Goal: Task Accomplishment & Management: Manage account settings

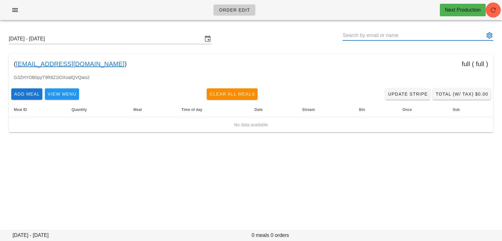
click at [405, 34] on input "text" at bounding box center [413, 35] width 142 height 10
paste input "[EMAIL_ADDRESS][DOMAIN_NAME]"
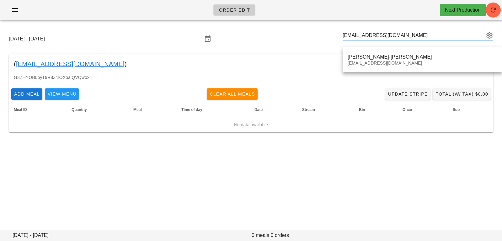
type input "[PERSON_NAME]-[PERSON_NAME] ([EMAIL_ADDRESS][DOMAIN_NAME])"
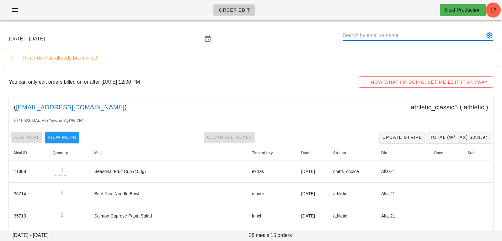
click at [381, 34] on input "text" at bounding box center [413, 35] width 142 height 10
paste input "[EMAIL_ADDRESS][DOMAIN_NAME]"
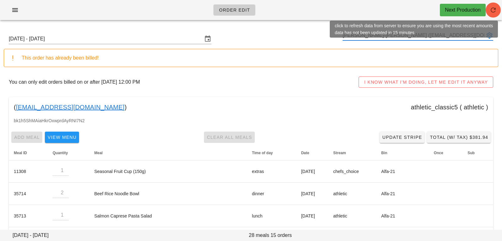
type input "[PERSON_NAME]-[PERSON_NAME] ([EMAIL_ADDRESS][DOMAIN_NAME])"
click at [493, 6] on icon "button" at bounding box center [493, 10] width 8 height 8
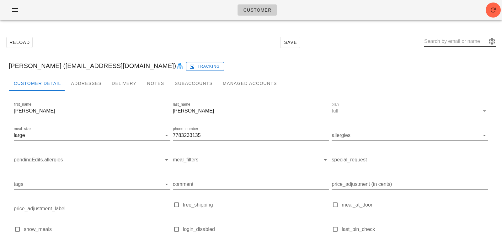
click at [449, 40] on input "text" at bounding box center [455, 41] width 63 height 10
paste input "petersonrob92@gmail.com"
type input "petersonrob92@gmail.com"
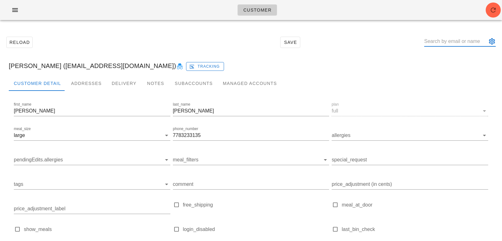
paste input "petersonrob92@gmail.com"
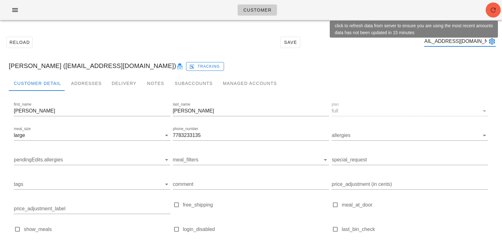
type input "petersonrob92@gmail.com"
click at [498, 10] on span "button" at bounding box center [492, 10] width 15 height 8
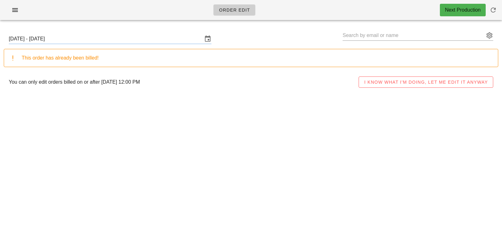
type input "Lee-Ann Whitlock (Leeannwhitlock@gmail.com)"
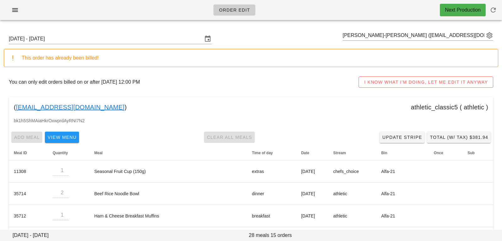
click at [184, 59] on div "This order has already been billed!" at bounding box center [257, 58] width 471 height 8
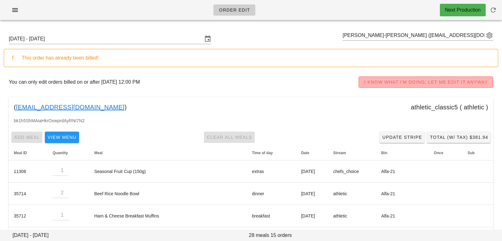
click at [380, 82] on span "I KNOW WHAT I'M DOING, LET ME EDIT IT ANYWAY" at bounding box center [426, 82] width 124 height 5
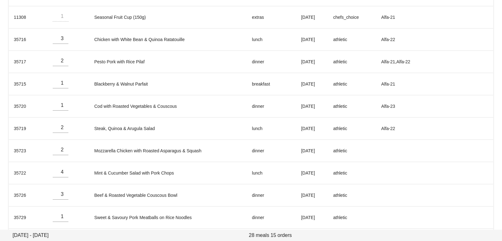
scroll to position [244, 0]
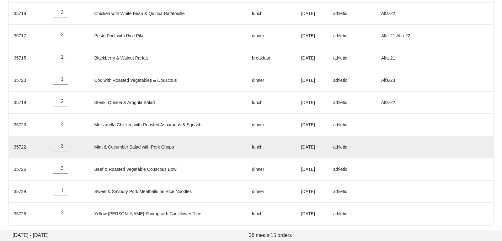
click at [64, 146] on input "3" at bounding box center [61, 146] width 16 height 10
click at [64, 146] on input "2" at bounding box center [61, 146] width 16 height 10
click at [65, 146] on input "1" at bounding box center [61, 146] width 16 height 10
type input "0"
click at [65, 146] on input "0" at bounding box center [61, 146] width 16 height 10
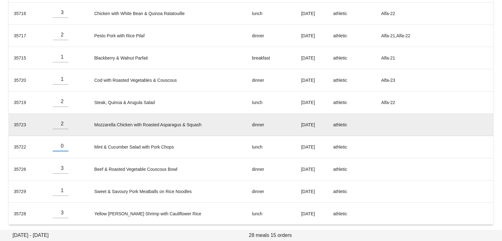
click at [126, 123] on td "Mozzarella Chicken with Roasted Asparagus & Squash" at bounding box center [168, 125] width 158 height 22
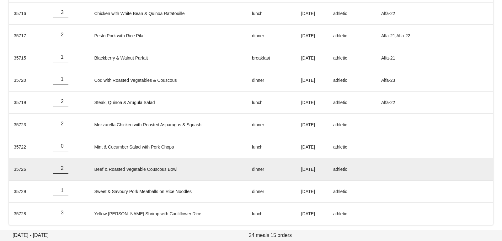
click at [66, 169] on input "2" at bounding box center [61, 168] width 16 height 10
click at [66, 169] on input "1" at bounding box center [61, 168] width 16 height 10
type input "0"
click at [66, 169] on input "0" at bounding box center [61, 168] width 16 height 10
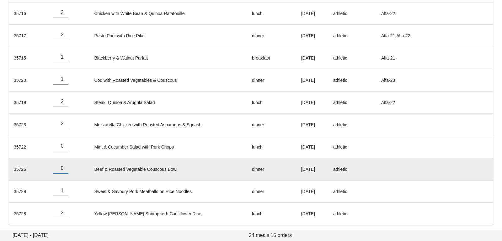
click at [99, 158] on td "Beef & Roasted Vegetable Couscous Bowl" at bounding box center [168, 169] width 158 height 22
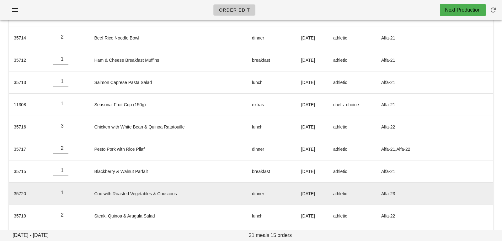
scroll to position [0, 0]
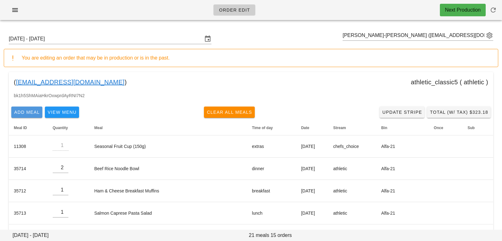
click at [29, 110] on span "Add Meal" at bounding box center [27, 112] width 26 height 5
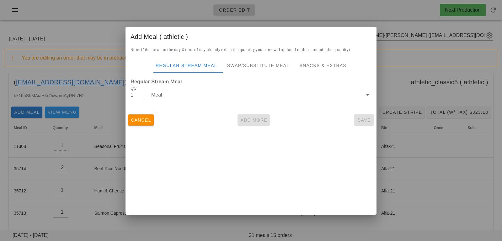
click at [157, 95] on input "Meal" at bounding box center [256, 95] width 211 height 10
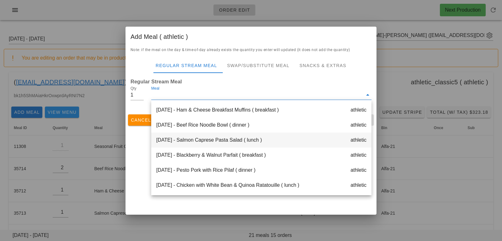
scroll to position [181, 0]
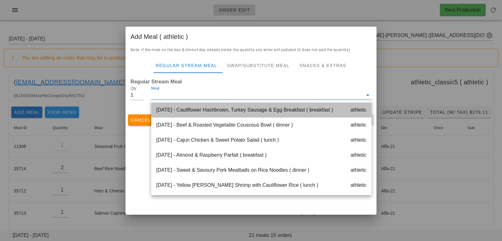
click at [211, 111] on div "Friday Oct 17 - Cauliflower Hashbrown, Turkey Sausage & Egg Breakfast ( breakfa…" at bounding box center [261, 110] width 220 height 15
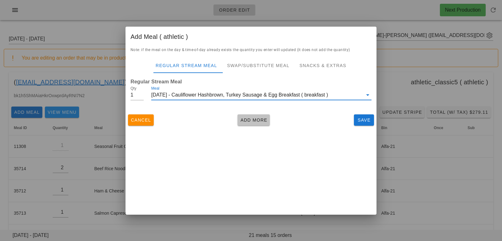
click at [257, 118] on span "Add More" at bounding box center [253, 120] width 27 height 5
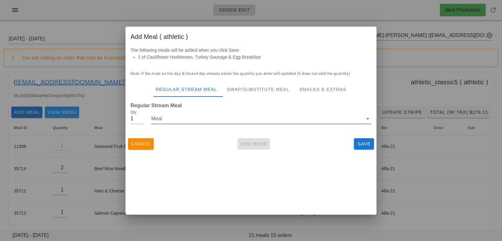
click at [161, 124] on div "Meal" at bounding box center [261, 122] width 220 height 17
click at [141, 119] on input "0" at bounding box center [136, 119] width 13 height 10
click at [141, 117] on input "1" at bounding box center [136, 119] width 13 height 10
type input "2"
click at [141, 117] on input "2" at bounding box center [136, 119] width 13 height 10
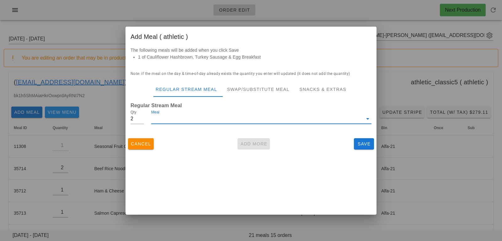
click at [176, 119] on input "Meal" at bounding box center [256, 119] width 211 height 10
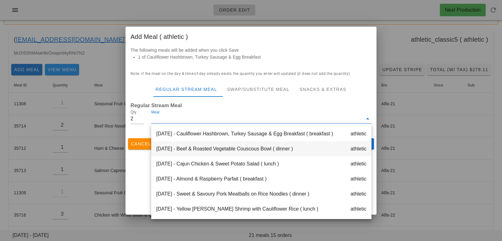
scroll to position [42, 0]
click at [241, 165] on div "Friday Oct 17 - Cajun Chicken & Sweet Potato Salad ( lunch ) athletic" at bounding box center [261, 163] width 220 height 15
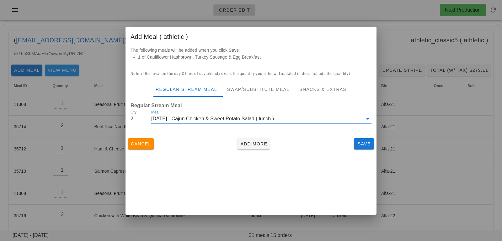
click at [253, 163] on div "Add Meal ( athletic ) The following meals will be added when you click Save 1 o…" at bounding box center [250, 121] width 251 height 188
click at [254, 146] on span "Add More" at bounding box center [253, 143] width 27 height 5
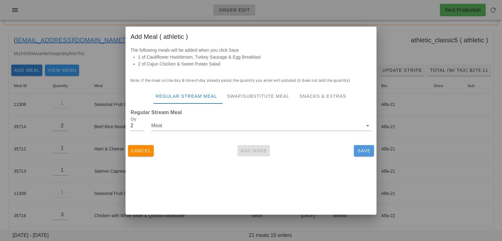
click at [360, 151] on span "Save" at bounding box center [363, 150] width 15 height 5
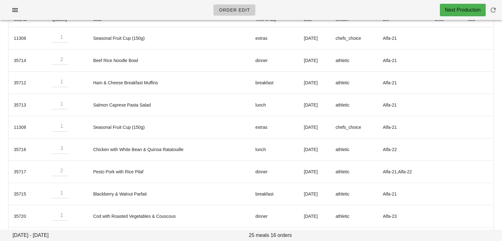
scroll to position [0, 0]
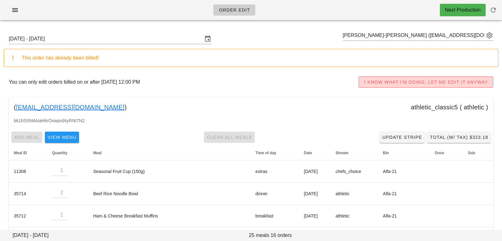
click at [395, 80] on span "I KNOW WHAT I'M DOING, LET ME EDIT IT ANYWAY" at bounding box center [426, 82] width 124 height 5
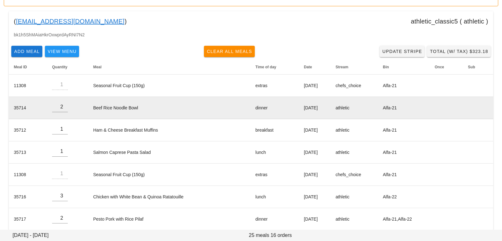
scroll to position [267, 0]
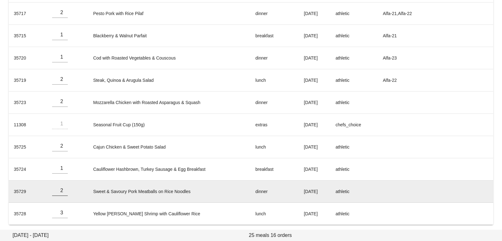
type input "2"
click at [64, 187] on input "2" at bounding box center [60, 191] width 16 height 10
click at [124, 184] on td "Sweet & Savoury Pork Meatballs on Rice Noodles" at bounding box center [169, 192] width 162 height 22
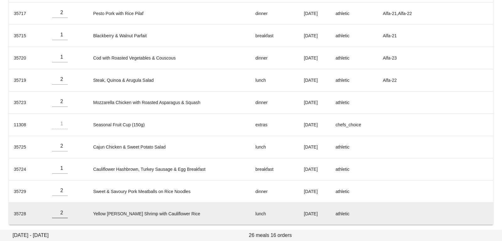
type input "2"
click at [63, 213] on input "2" at bounding box center [60, 213] width 16 height 10
click at [118, 205] on td "Yellow Curry Shrimp with Cauliflower Rice" at bounding box center [169, 214] width 162 height 22
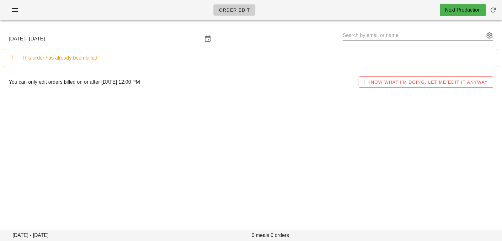
type input "[PERSON_NAME]-[PERSON_NAME] ([EMAIL_ADDRESS][DOMAIN_NAME])"
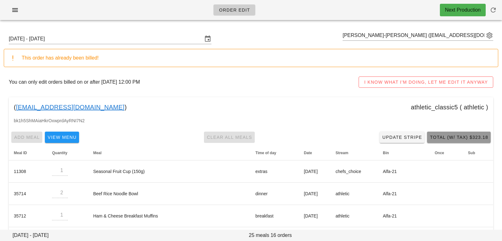
click at [440, 133] on button "Total (w/ Tax) $323.18" at bounding box center [459, 137] width 64 height 11
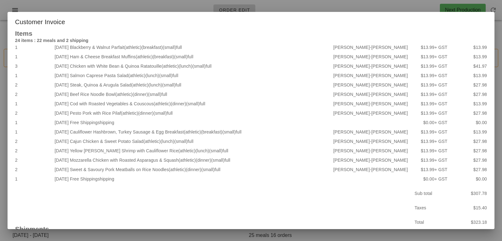
click at [140, 4] on div at bounding box center [251, 120] width 502 height 241
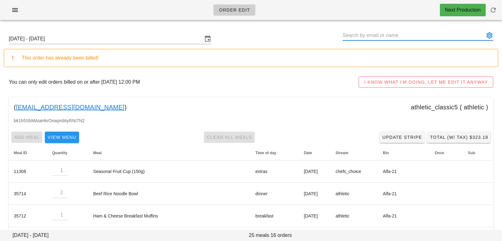
click at [401, 32] on input "text" at bounding box center [413, 35] width 142 height 10
paste input "darthconnor@shaw.ca"
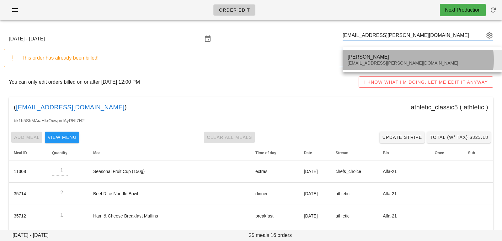
click at [354, 53] on div "Bret Watts darthconnor@shaw.ca" at bounding box center [421, 59] width 149 height 19
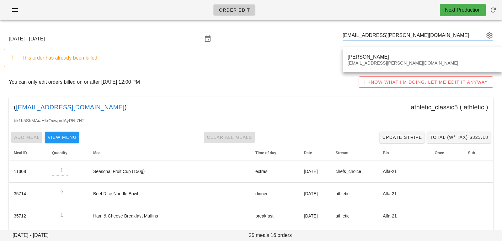
type input "Bret Watts (darthconnor@shaw.ca)"
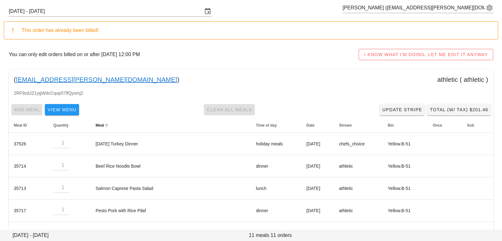
scroll to position [38, 0]
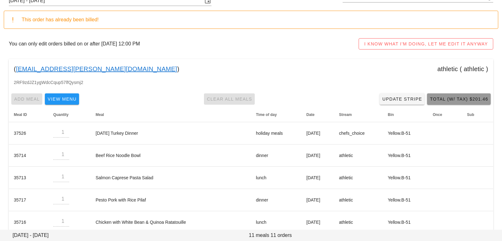
click at [449, 102] on button "Total (w/ Tax) $201.46" at bounding box center [459, 98] width 64 height 11
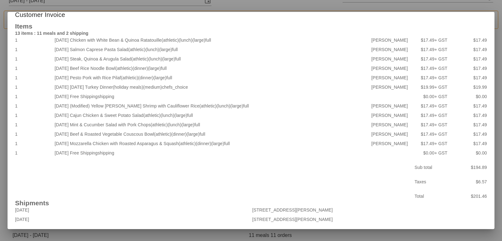
scroll to position [0, 0]
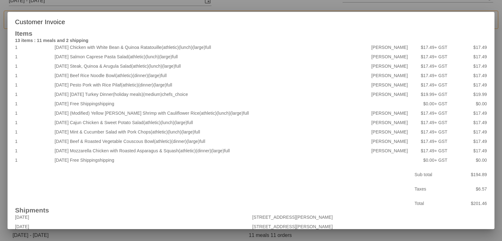
click at [225, 231] on div at bounding box center [251, 120] width 502 height 241
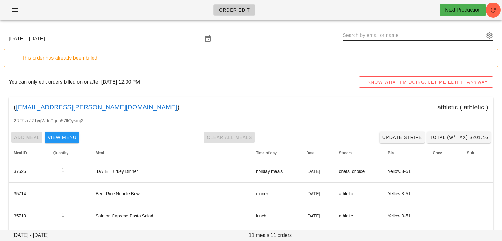
click at [369, 37] on input "text" at bounding box center [413, 35] width 142 height 10
paste input "petersonrob92@gmail.com"
type input "petersonrob92@gmail.com"
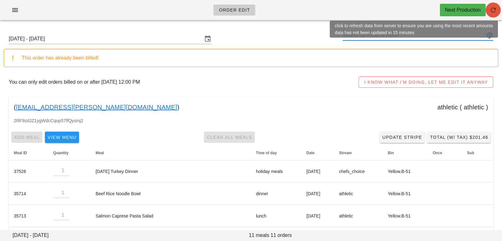
click at [491, 9] on icon "button" at bounding box center [493, 10] width 8 height 8
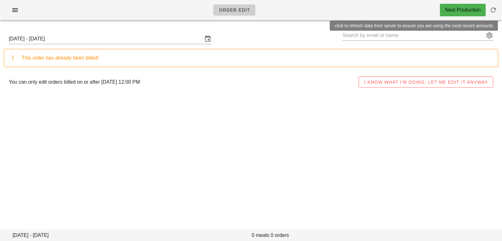
type input "Bret Watts (darthconnor@shaw.ca)"
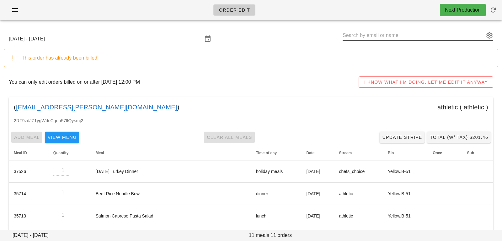
click at [436, 37] on input "text" at bounding box center [413, 35] width 142 height 10
paste input "[EMAIL_ADDRESS][DOMAIN_NAME]"
click at [490, 34] on button "appended action" at bounding box center [489, 36] width 8 height 8
type input "[EMAIL_ADDRESS][DOMAIN_NAME]"
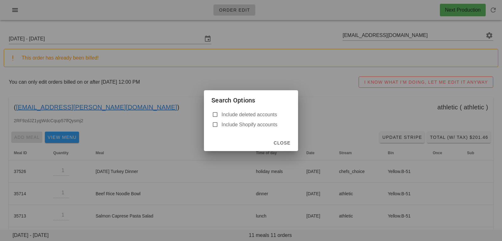
click at [267, 118] on div "Include deleted accounts" at bounding box center [250, 115] width 79 height 8
checkbox input "true"
click at [280, 143] on span "Close" at bounding box center [281, 142] width 17 height 5
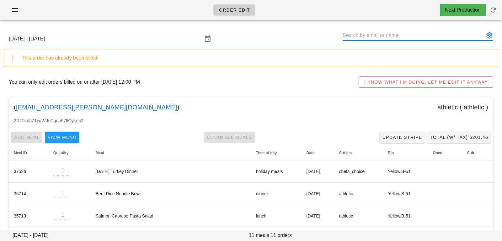
paste input "[EMAIL_ADDRESS][DOMAIN_NAME]"
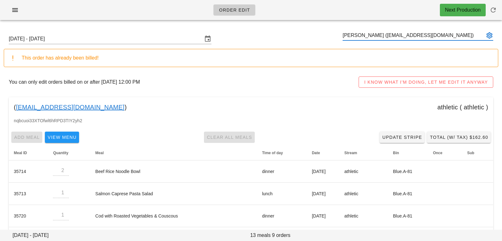
type input "[PERSON_NAME] ([EMAIL_ADDRESS][DOMAIN_NAME])"
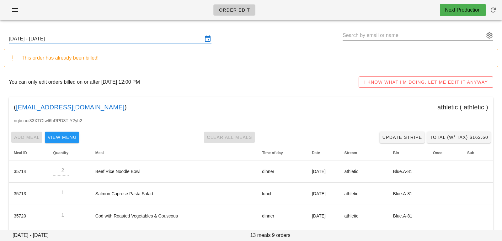
click at [114, 34] on input "Sunday October 12 - Saturday October 18" at bounding box center [106, 39] width 194 height 10
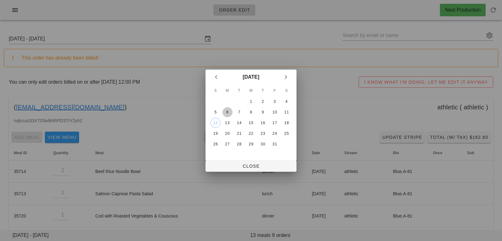
click at [230, 111] on div "6" at bounding box center [227, 112] width 10 height 4
click at [236, 164] on span "Close" at bounding box center [250, 166] width 81 height 5
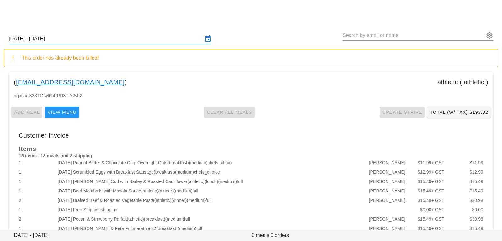
scroll to position [123, 0]
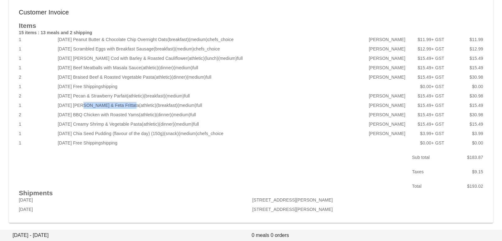
drag, startPoint x: 81, startPoint y: 104, endPoint x: 128, endPoint y: 104, distance: 46.7
click at [128, 104] on div "2025-10-08 Zucchini & Feta Frittata (athletic) (breakfast) (medium) full" at bounding box center [192, 105] width 272 height 9
copy div "Zucchini & Feta Frittata"
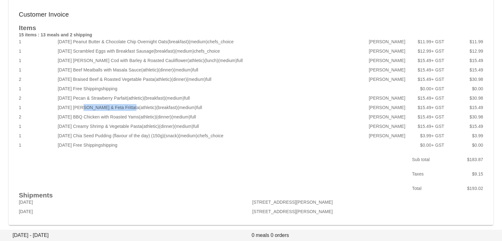
scroll to position [0, 0]
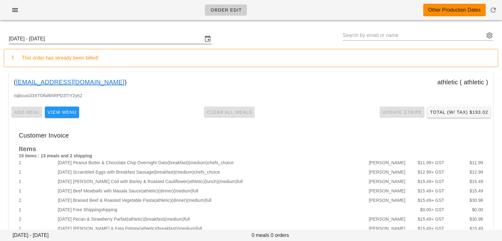
click at [119, 39] on input "Sunday October 5 - Saturday October 11" at bounding box center [106, 39] width 194 height 10
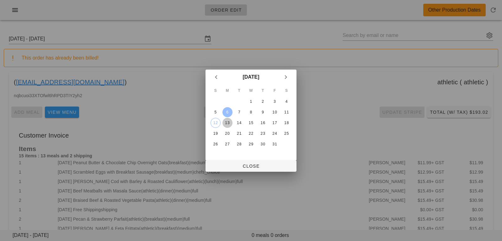
click at [225, 123] on div "13" at bounding box center [227, 123] width 10 height 4
click at [225, 164] on span "Close" at bounding box center [250, 166] width 81 height 5
type input "Sunday October 12 - Saturday October 18"
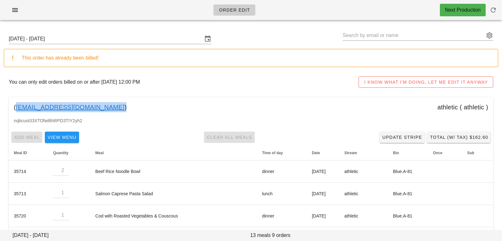
drag, startPoint x: 94, startPoint y: 107, endPoint x: 17, endPoint y: 104, distance: 77.2
click at [17, 104] on div "( Perersonrob92@gmail.com ) athletic ( athletic )" at bounding box center [251, 107] width 484 height 20
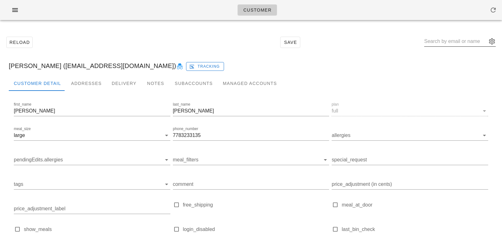
click at [491, 45] on button "appended action" at bounding box center [492, 42] width 8 height 8
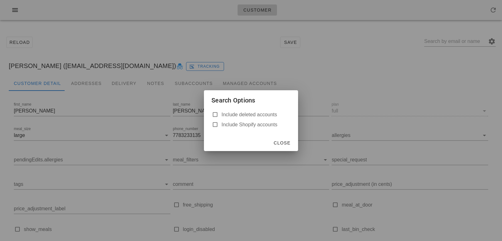
click at [268, 115] on label "Include deleted accounts" at bounding box center [255, 115] width 69 height 6
checkbox input "true"
click at [284, 141] on span "Close" at bounding box center [281, 142] width 17 height 5
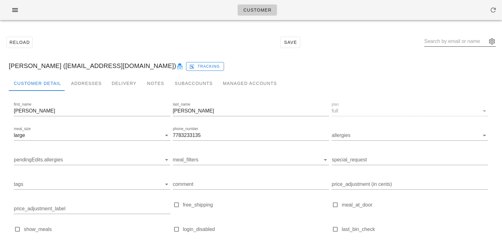
click at [441, 46] on input "text" at bounding box center [455, 41] width 63 height 10
paste input "[EMAIL_ADDRESS][DOMAIN_NAME]"
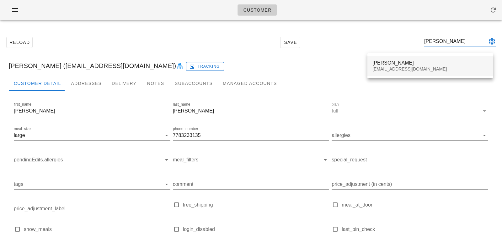
type input "[PERSON_NAME]"
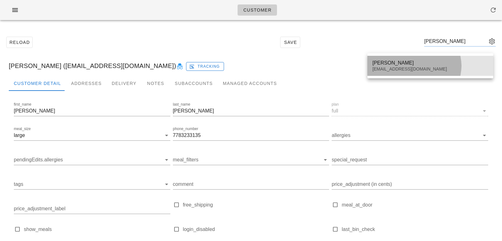
click at [444, 61] on div "[PERSON_NAME]" at bounding box center [430, 63] width 116 height 6
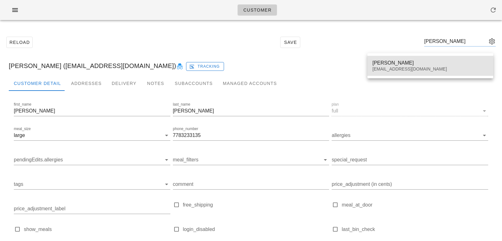
click at [389, 68] on div "[EMAIL_ADDRESS][DOMAIN_NAME]" at bounding box center [430, 68] width 116 height 5
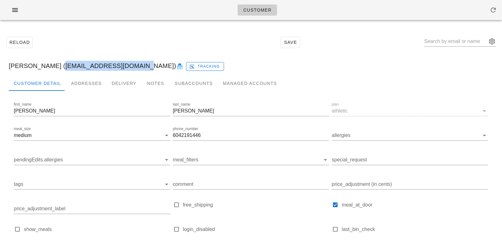
drag, startPoint x: 52, startPoint y: 65, endPoint x: 130, endPoint y: 66, distance: 78.1
click at [130, 66] on div "[PERSON_NAME] ([EMAIL_ADDRESS][DOMAIN_NAME]) Tracking" at bounding box center [251, 66] width 494 height 20
copy div "[EMAIL_ADDRESS][DOMAIN_NAME]"
click at [132, 27] on div "Reload Save Rob Peterson (Perersonrob92@gmail.com) Tracking Customer Detail Add…" at bounding box center [251, 164] width 502 height 278
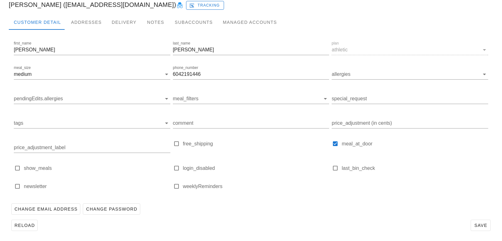
scroll to position [62, 0]
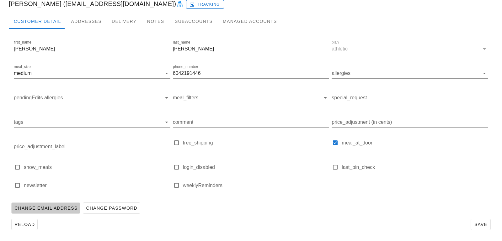
click at [62, 211] on button "Change Email Address" at bounding box center [45, 208] width 69 height 11
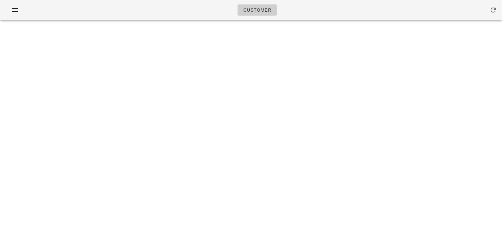
scroll to position [0, 0]
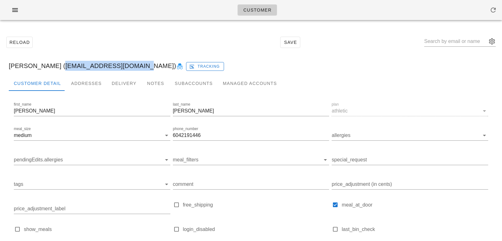
drag, startPoint x: 52, startPoint y: 63, endPoint x: 130, endPoint y: 65, distance: 77.8
click at [130, 65] on div "[PERSON_NAME] ([EMAIL_ADDRESS][DOMAIN_NAME]) Tracking" at bounding box center [251, 66] width 494 height 20
copy div "[EMAIL_ADDRESS][DOMAIN_NAME]"
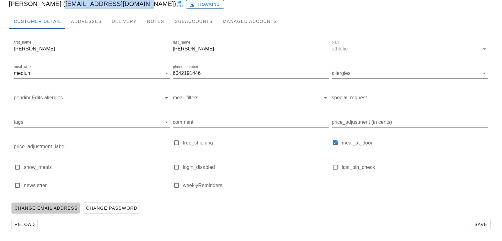
click at [66, 206] on span "Change Email Address" at bounding box center [45, 208] width 63 height 5
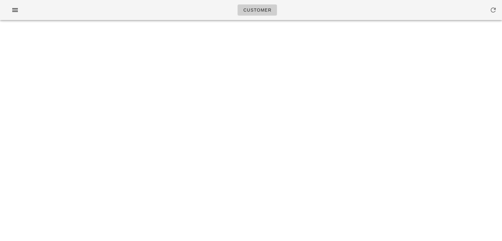
scroll to position [0, 0]
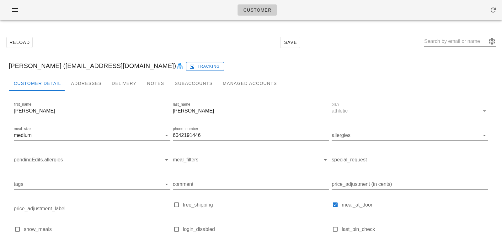
click at [53, 67] on div "[PERSON_NAME] ([EMAIL_ADDRESS][DOMAIN_NAME]) Tracking" at bounding box center [251, 66] width 494 height 20
drag, startPoint x: 52, startPoint y: 66, endPoint x: 129, endPoint y: 68, distance: 77.2
click at [129, 68] on div "Rob Peterson (Petersonrob92@gmail.com) Tracking" at bounding box center [251, 66] width 494 height 20
copy div "[EMAIL_ADDRESS][DOMAIN_NAME]"
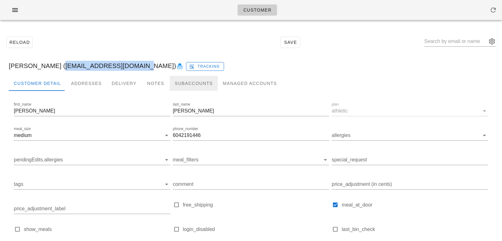
click at [172, 86] on div "Subaccounts" at bounding box center [194, 83] width 48 height 15
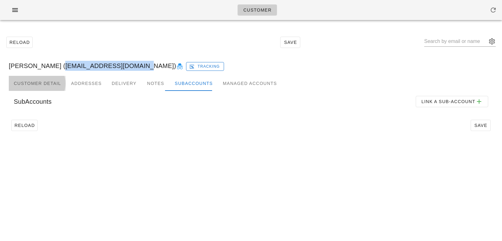
click at [50, 82] on div "Customer Detail" at bounding box center [37, 83] width 57 height 15
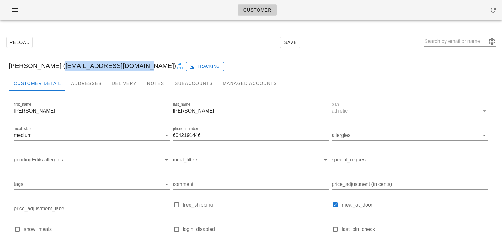
click at [176, 65] on icon at bounding box center [180, 67] width 8 height 8
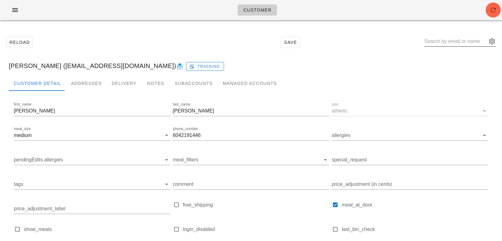
click at [440, 39] on input "text" at bounding box center [455, 41] width 63 height 10
paste input "colbyevans@outlook.com"
type input "colbyevans@outlook.com"
click at [490, 15] on button "button" at bounding box center [492, 10] width 15 height 15
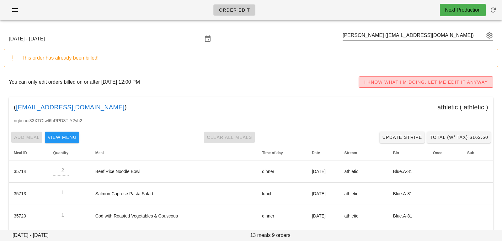
click at [375, 82] on span "I KNOW WHAT I'M DOING, LET ME EDIT IT ANYWAY" at bounding box center [426, 82] width 124 height 5
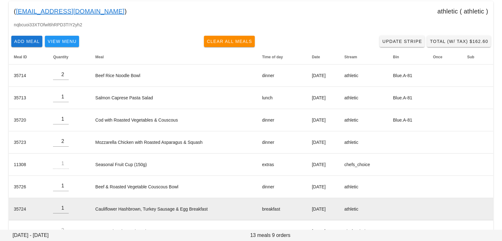
scroll to position [112, 0]
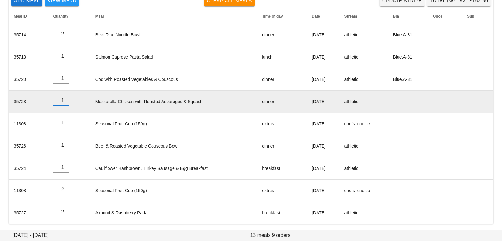
click at [65, 101] on input "1" at bounding box center [61, 101] width 16 height 10
type input "0"
click at [65, 101] on input "0" at bounding box center [61, 101] width 16 height 10
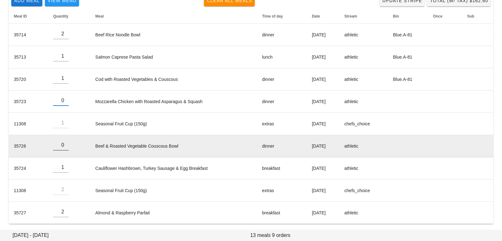
type input "0"
click at [65, 145] on input "0" at bounding box center [61, 145] width 16 height 10
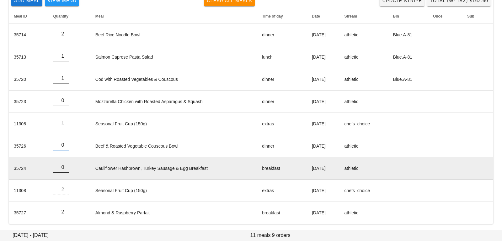
type input "0"
click at [64, 168] on input "0" at bounding box center [61, 167] width 16 height 10
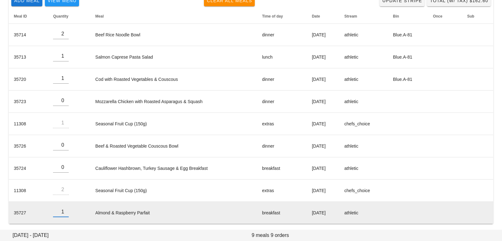
click at [66, 213] on input "1" at bounding box center [61, 212] width 16 height 10
type input "0"
click at [66, 213] on input "0" at bounding box center [61, 212] width 16 height 10
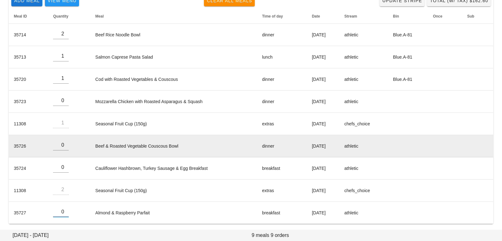
click at [125, 144] on td "Beef & Roasted Vegetable Couscous Bowl" at bounding box center [173, 146] width 167 height 22
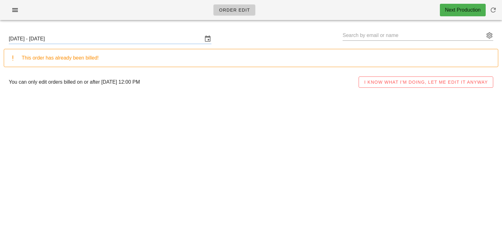
type input "[PERSON_NAME] ([EMAIL_ADDRESS][DOMAIN_NAME])"
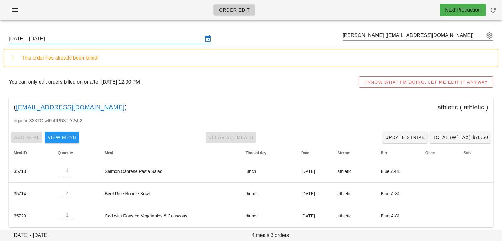
click at [115, 38] on input "[DATE] - [DATE]" at bounding box center [106, 39] width 194 height 10
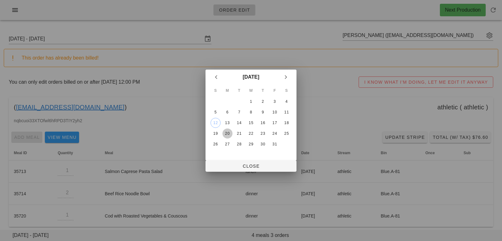
click at [224, 133] on div "20" at bounding box center [227, 133] width 10 height 4
click at [233, 167] on span "Close" at bounding box center [250, 166] width 81 height 5
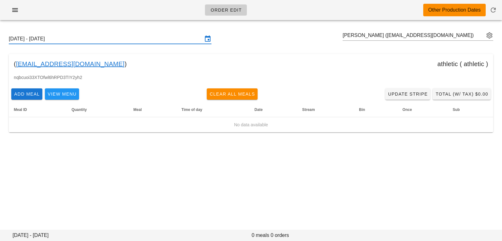
click at [89, 36] on input "[DATE] - [DATE]" at bounding box center [106, 39] width 194 height 10
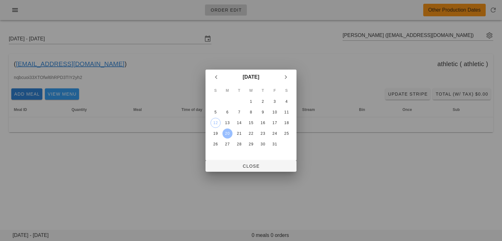
click at [129, 48] on div at bounding box center [251, 120] width 502 height 241
click at [228, 111] on div "6" at bounding box center [227, 112] width 10 height 4
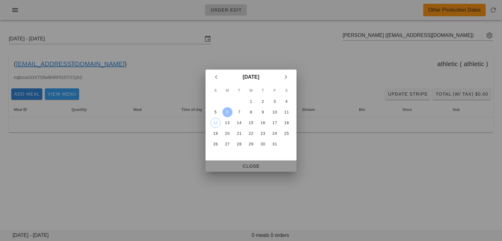
click at [224, 166] on span "Close" at bounding box center [250, 166] width 81 height 5
type input "Sunday October 5 - Saturday October 11"
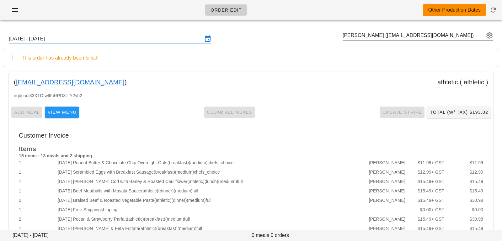
click at [94, 41] on input "Sunday October 5 - Saturday October 11" at bounding box center [106, 39] width 194 height 10
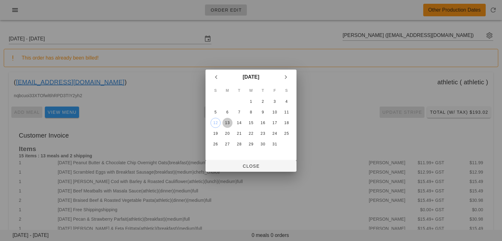
click at [229, 121] on div "13" at bounding box center [227, 123] width 10 height 4
click at [230, 167] on span "Close" at bounding box center [250, 166] width 81 height 5
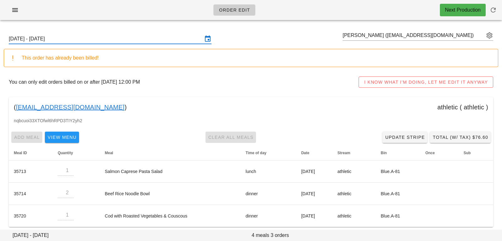
click at [106, 36] on input "[DATE] - [DATE]" at bounding box center [106, 39] width 194 height 10
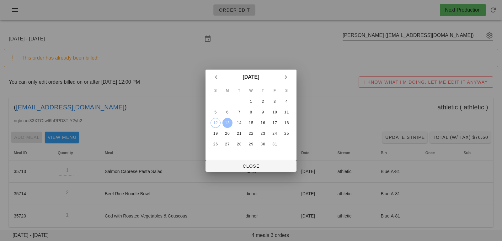
click at [148, 137] on div at bounding box center [251, 120] width 502 height 241
click at [222, 170] on button "Close" at bounding box center [250, 166] width 91 height 11
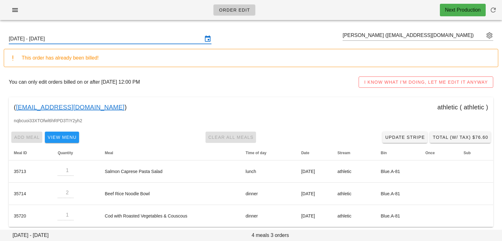
click at [149, 41] on input "[DATE] - [DATE]" at bounding box center [106, 39] width 194 height 10
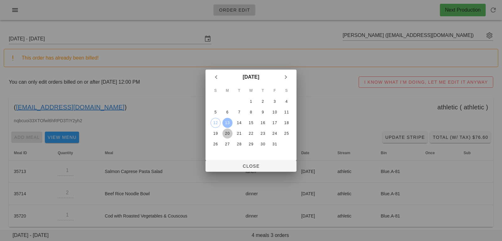
click at [229, 131] on div "20" at bounding box center [227, 133] width 10 height 4
click at [228, 168] on span "Close" at bounding box center [250, 166] width 81 height 5
type input "Sunday October 19 - Saturday October 25"
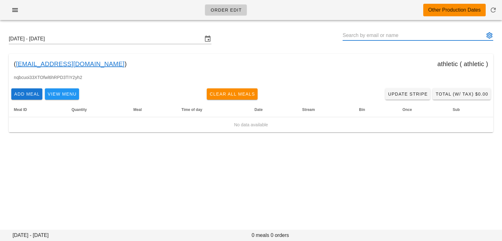
click at [428, 34] on input "text" at bounding box center [413, 35] width 142 height 10
paste input "colbyevans@outlook.com"
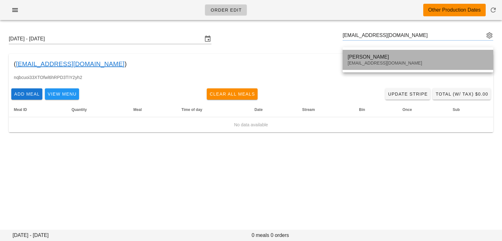
click at [383, 66] on div "Colby Evans colbyevans@outlook.com" at bounding box center [417, 59] width 140 height 19
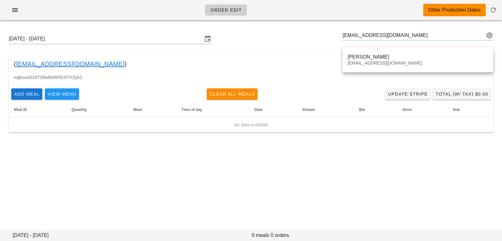
type input "Colby Evans (colbyevans@outlook.com)"
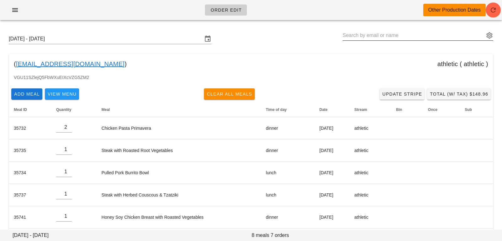
click at [422, 34] on input "text" at bounding box center [413, 35] width 142 height 10
paste input "giancarlobellagamba@gmail.com"
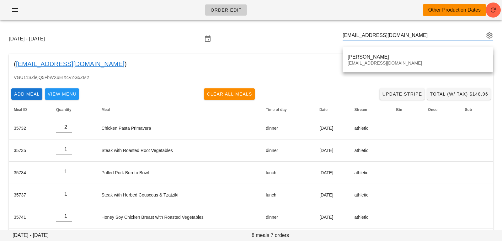
type input "Giancarlo Bellagamba (giancarlobellagamba@gmail.com)"
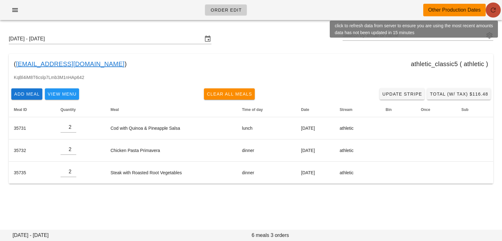
click at [495, 7] on icon "button" at bounding box center [493, 10] width 8 height 8
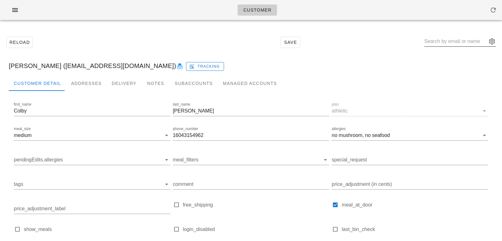
click at [454, 45] on input "text" at bounding box center [455, 41] width 63 height 10
paste input "giancarlobellagamba@gmail.com"
type input "giancarlobellagamba@gmail.com"
click at [444, 40] on input "text" at bounding box center [455, 41] width 63 height 10
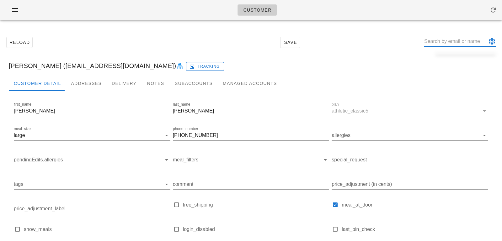
paste input "lp3lp@hotmail.com"
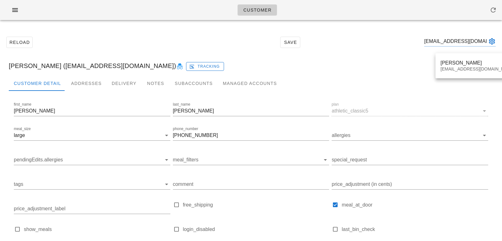
type input "lp3lp@hotmail.com"
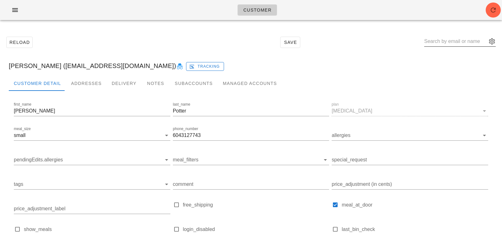
click at [446, 45] on input "text" at bounding box center [455, 41] width 63 height 10
paste input "richfairs@gmail.com"
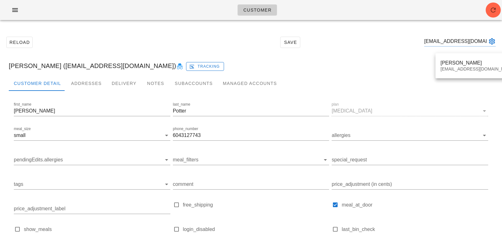
type input "richfairs@gmail.com"
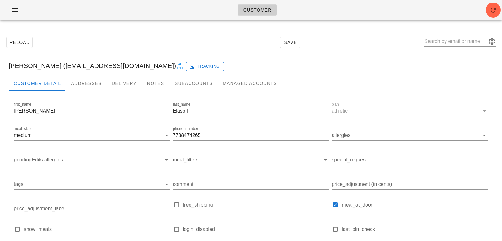
click at [499, 16] on div "Customer" at bounding box center [251, 10] width 502 height 20
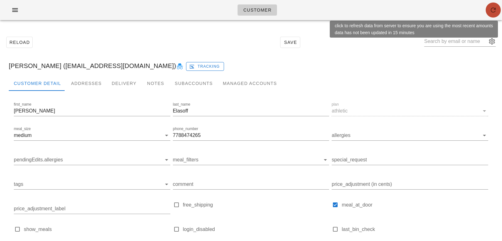
click at [497, 13] on span "button" at bounding box center [492, 10] width 15 height 8
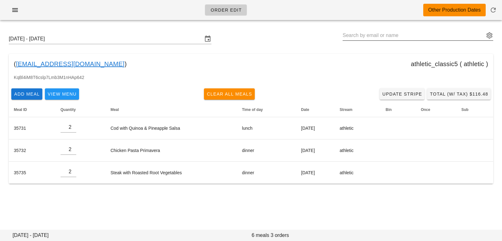
click at [453, 35] on input "text" at bounding box center [413, 35] width 142 height 10
paste input "lp3lp@hotmail.com"
type input "Laura Potter (lp3lp@hotmail.com)"
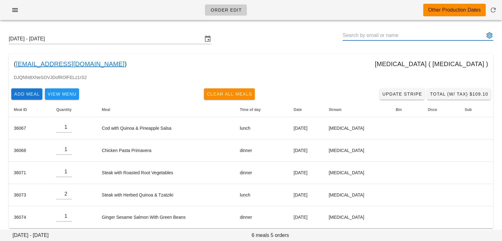
click at [403, 32] on input "text" at bounding box center [413, 35] width 142 height 10
paste input "richfairs@gmail.com"
type input "Sherry Elasoff (richfairs@gmail.com)"
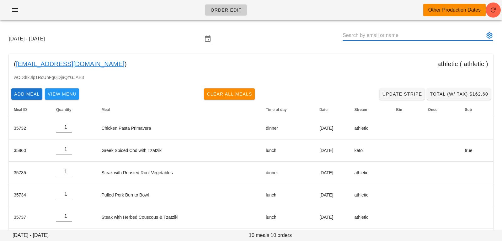
paste input "darthconnor@shaw.ca"
click at [177, 38] on input "Sunday October 19 - Saturday October 25" at bounding box center [106, 39] width 194 height 10
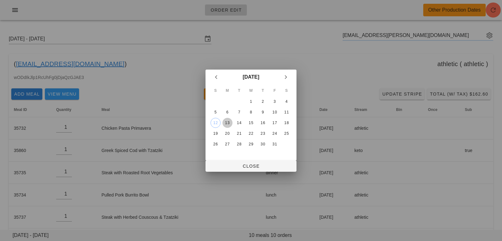
click at [231, 121] on div "13" at bounding box center [227, 123] width 10 height 4
type input "Bret Watts (darthconnor@shaw.ca)"
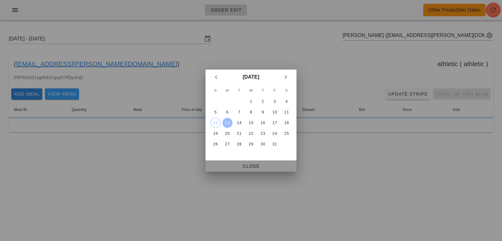
click at [227, 168] on span "Close" at bounding box center [250, 166] width 81 height 5
type input "Sunday October 12 - Saturday October 18"
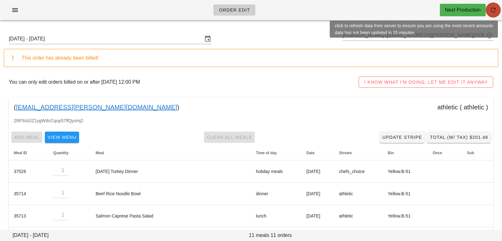
click at [491, 6] on icon "button" at bounding box center [493, 10] width 8 height 8
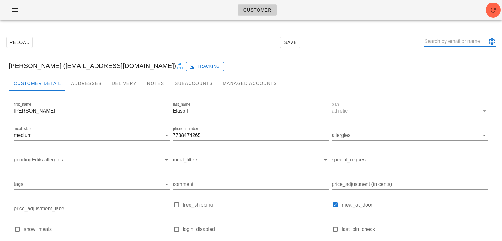
click at [458, 43] on input "text" at bounding box center [455, 41] width 63 height 10
paste input "[EMAIL_ADDRESS][PERSON_NAME][DOMAIN_NAME]"
type input "[EMAIL_ADDRESS][PERSON_NAME][DOMAIN_NAME]"
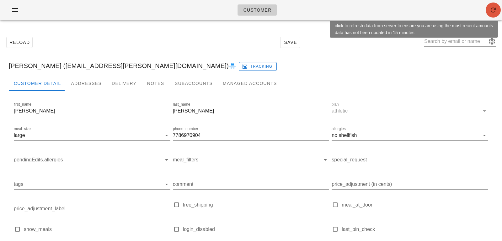
click at [492, 17] on button "button" at bounding box center [492, 10] width 15 height 15
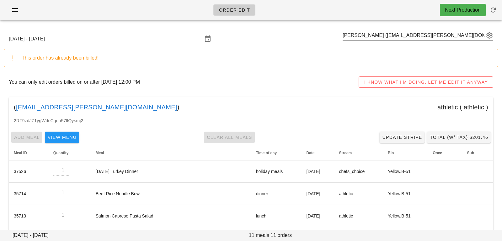
click at [108, 35] on input "[DATE] - [DATE]" at bounding box center [106, 39] width 194 height 10
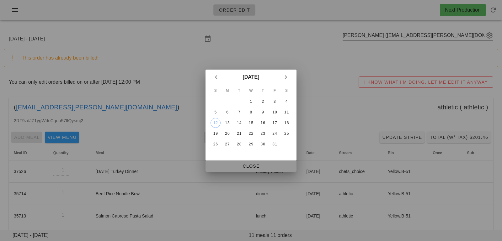
click at [214, 171] on button "Close" at bounding box center [250, 166] width 91 height 11
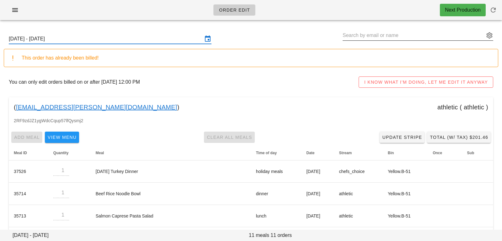
click at [361, 33] on input "text" at bounding box center [413, 35] width 142 height 10
paste input "The meal did not stay out long after delivery, I basically grabbed them right a…"
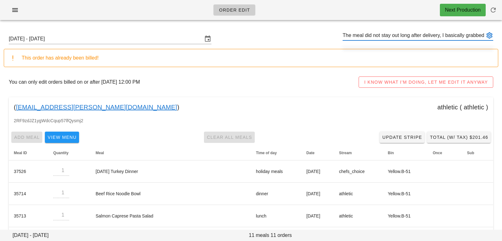
scroll to position [0, 270]
type input "The meal did not stay out long after delivery, I basically grabbed them right a…"
paste input "[EMAIL_ADDRESS][DOMAIN_NAME]"
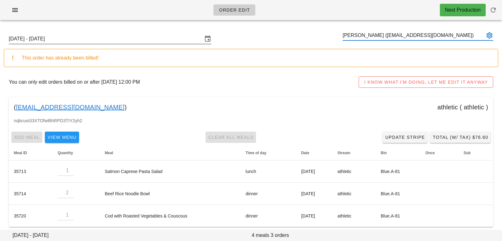
type input "[PERSON_NAME] ([EMAIL_ADDRESS][DOMAIN_NAME])"
click at [190, 40] on input "[DATE] - [DATE]" at bounding box center [106, 39] width 194 height 10
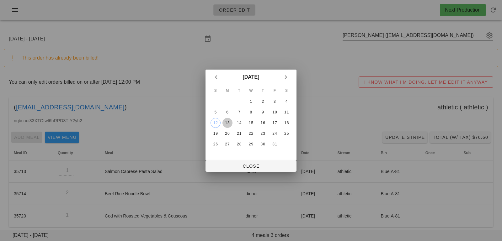
click at [230, 122] on div "13" at bounding box center [227, 123] width 10 height 4
click at [224, 167] on span "Close" at bounding box center [250, 166] width 81 height 5
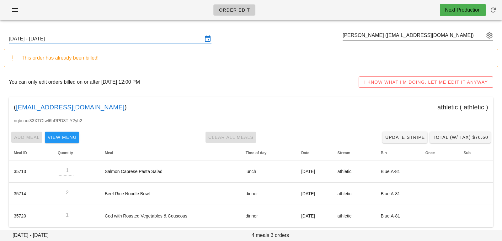
scroll to position [4, 0]
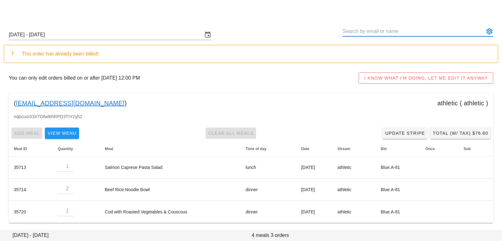
click at [364, 31] on input "text" at bounding box center [413, 31] width 142 height 10
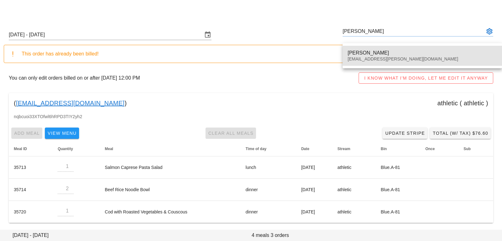
click at [379, 59] on div "katy.bellavance@gmail.com" at bounding box center [421, 58] width 149 height 5
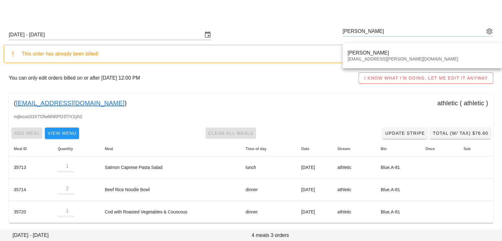
type input "Katy Bellavance (katy.bellavance@gmail.com)"
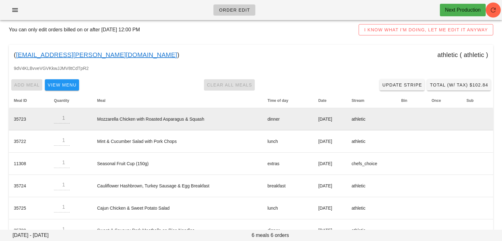
scroll to position [38, 0]
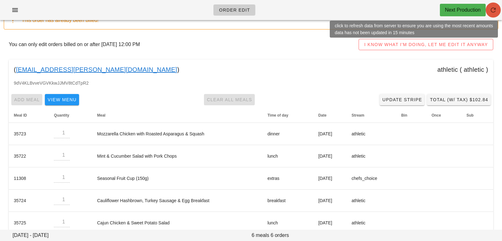
click at [489, 10] on icon "button" at bounding box center [493, 10] width 8 height 8
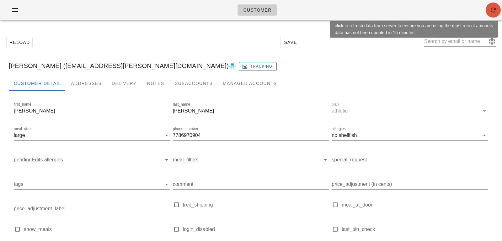
click at [493, 17] on button "button" at bounding box center [492, 10] width 15 height 15
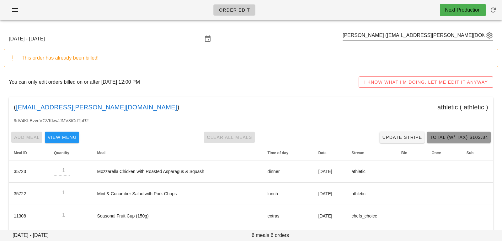
click at [468, 140] on button "Total (w/ Tax) $102.84" at bounding box center [459, 137] width 64 height 11
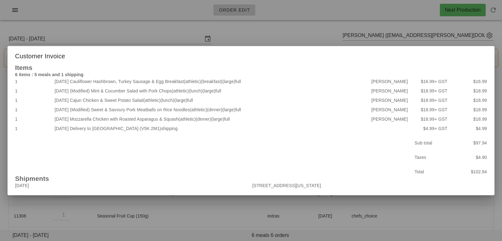
click at [130, 24] on div at bounding box center [251, 120] width 502 height 241
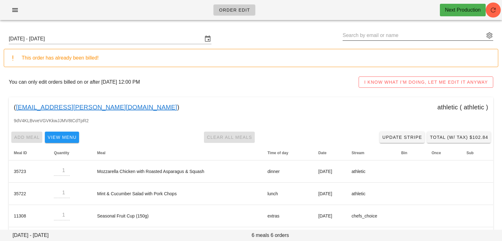
click at [445, 38] on input "text" at bounding box center [413, 35] width 142 height 10
paste input "[EMAIL_ADDRESS][DOMAIN_NAME]"
type input "[PERSON_NAME] ([EMAIL_ADDRESS][DOMAIN_NAME])"
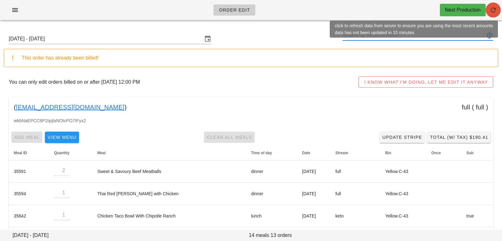
click at [495, 9] on icon "button" at bounding box center [493, 10] width 8 height 8
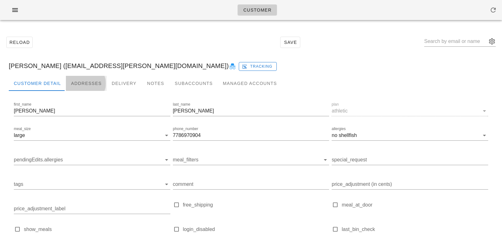
click at [92, 83] on div "Addresses" at bounding box center [86, 83] width 41 height 15
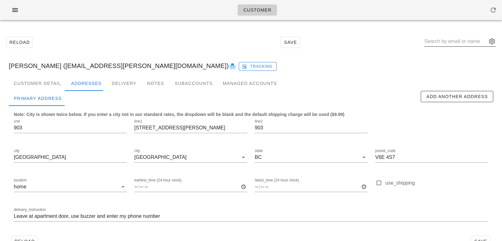
click at [461, 43] on input "text" at bounding box center [455, 41] width 63 height 10
paste input "[EMAIL_ADDRESS][DOMAIN_NAME]"
type input "[EMAIL_ADDRESS][DOMAIN_NAME]"
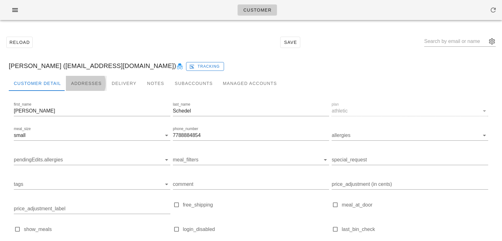
click at [97, 77] on div "Addresses" at bounding box center [86, 83] width 41 height 15
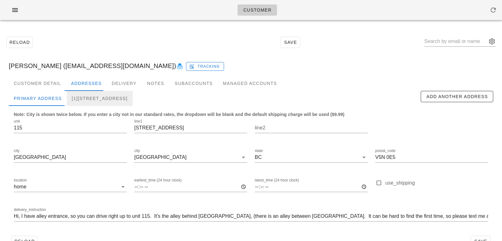
click at [118, 100] on div "[1][STREET_ADDRESS]" at bounding box center [100, 98] width 66 height 15
type input "19:00"
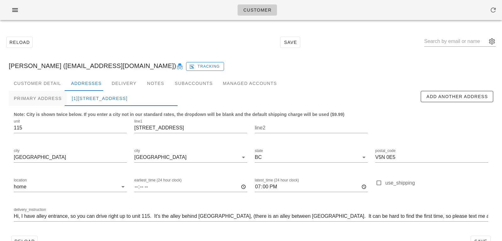
click at [49, 91] on div "Primary Address [1][STREET_ADDRESS] Add Another Address Note: City is shown twi…" at bounding box center [251, 162] width 484 height 142
click at [49, 93] on div "Primary Address" at bounding box center [38, 98] width 58 height 15
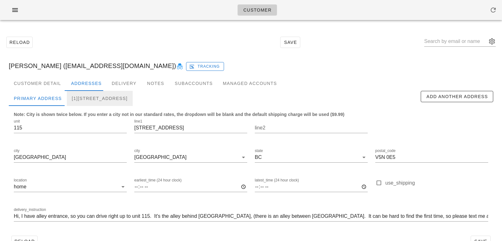
click at [121, 94] on div "[1]115-2239 Kingsway, Vancouver, V5N0E5" at bounding box center [100, 98] width 66 height 15
type input "19:00"
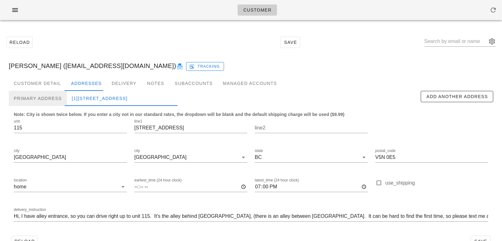
click at [50, 105] on div "Primary Address" at bounding box center [38, 98] width 58 height 15
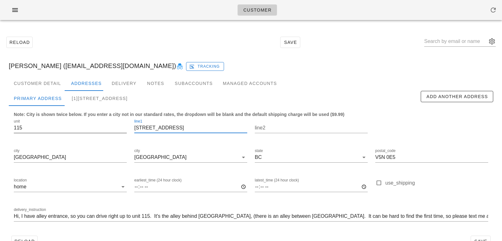
drag, startPoint x: 183, startPoint y: 126, endPoint x: 105, endPoint y: 121, distance: 78.6
click at [105, 121] on div "unit 115 line1 2239 Kingsway line2 city Vancouver city Vancouver state BC posta…" at bounding box center [251, 173] width 482 height 118
drag, startPoint x: 403, startPoint y: 158, endPoint x: 352, endPoint y: 142, distance: 54.2
click at [352, 142] on div "unit 115 line1 2239 Kingsway line2 city Vancouver city Vancouver state BC posta…" at bounding box center [251, 173] width 482 height 118
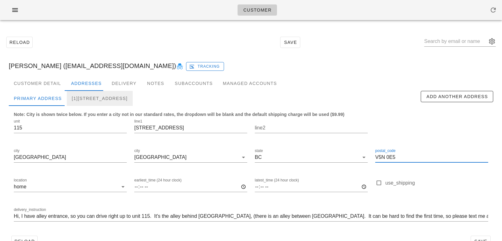
click at [120, 96] on div "[1]115-2239 Kingsway, Vancouver, V5N0E5" at bounding box center [100, 98] width 66 height 15
type input "19:00"
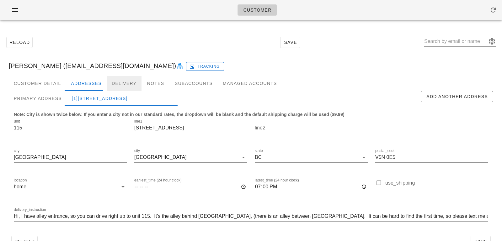
click at [107, 81] on div "Delivery" at bounding box center [124, 83] width 35 height 15
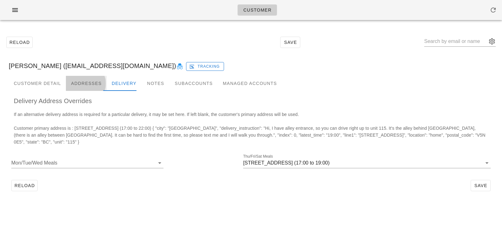
click at [91, 82] on div "Addresses" at bounding box center [86, 83] width 41 height 15
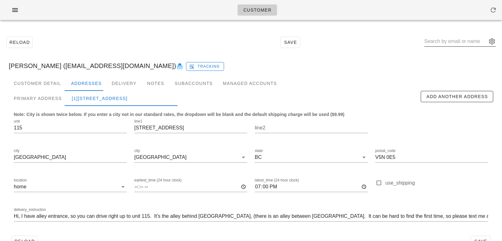
click at [457, 42] on input "text" at bounding box center [455, 41] width 63 height 10
paste input "[PERSON_NAME]"
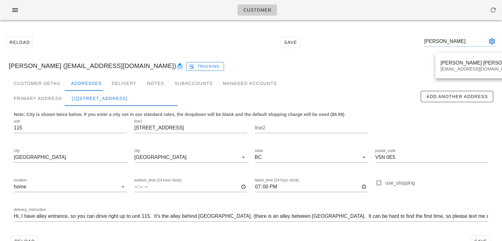
type input "[PERSON_NAME]"
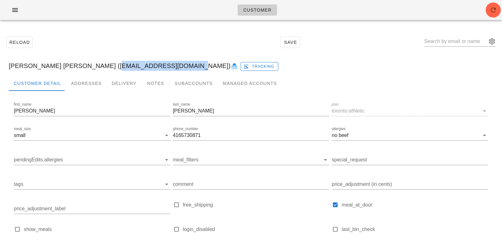
drag, startPoint x: 97, startPoint y: 65, endPoint x: 168, endPoint y: 65, distance: 70.9
click at [168, 65] on div "[PERSON_NAME] [PERSON_NAME] ([EMAIL_ADDRESS][DOMAIN_NAME]) Tracking" at bounding box center [251, 66] width 494 height 20
copy div "[EMAIL_ADDRESS][DOMAIN_NAME]"
click at [495, 12] on icon "button" at bounding box center [493, 10] width 8 height 8
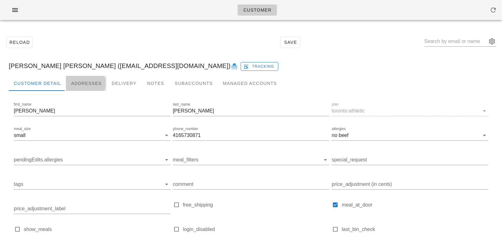
click at [77, 77] on div "Addresses" at bounding box center [86, 83] width 41 height 15
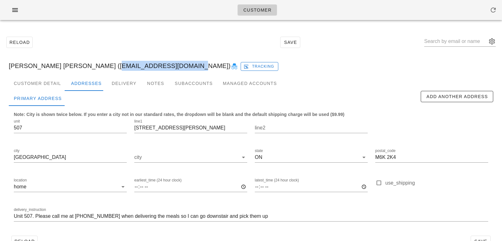
drag, startPoint x: 169, startPoint y: 66, endPoint x: 98, endPoint y: 65, distance: 71.5
click at [98, 65] on div "[PERSON_NAME] [PERSON_NAME] ([EMAIL_ADDRESS][DOMAIN_NAME]) Tracking" at bounding box center [251, 66] width 494 height 20
copy div "[EMAIL_ADDRESS][DOMAIN_NAME]"
click at [470, 41] on input "text" at bounding box center [455, 41] width 63 height 10
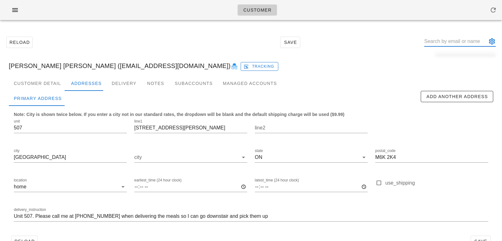
paste input "[EMAIL_ADDRESS][DOMAIN_NAME]"
type input "[EMAIL_ADDRESS][DOMAIN_NAME]"
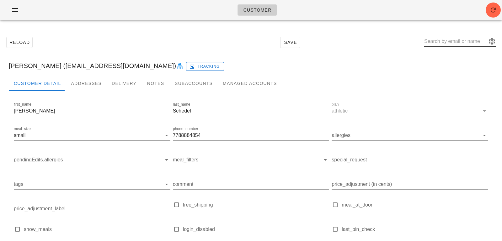
click at [457, 42] on input "text" at bounding box center [455, 41] width 63 height 10
paste input "[EMAIL_ADDRESS][DOMAIN_NAME]"
type input "[EMAIL_ADDRESS][DOMAIN_NAME]"
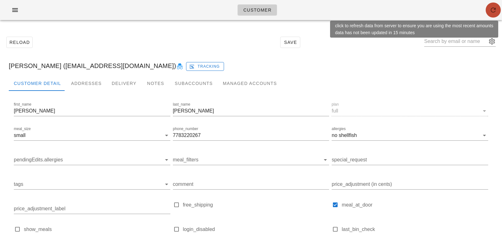
click at [495, 5] on button "button" at bounding box center [492, 10] width 15 height 15
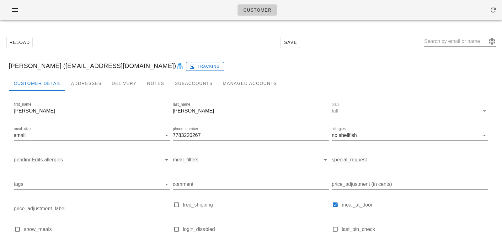
click at [95, 164] on input "pendingEdits.allergies" at bounding box center [87, 160] width 146 height 10
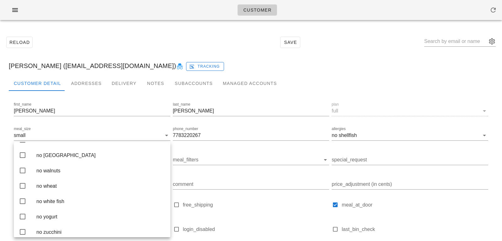
scroll to position [1671, 0]
click at [93, 97] on div "no tofu" at bounding box center [100, 94] width 129 height 6
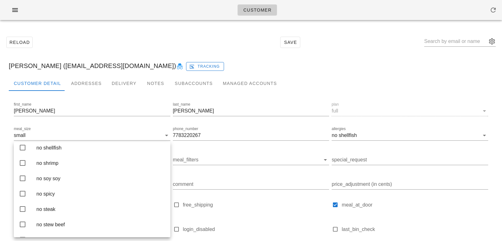
scroll to position [1447, 0]
click at [80, 156] on div "no shellfish" at bounding box center [100, 149] width 129 height 13
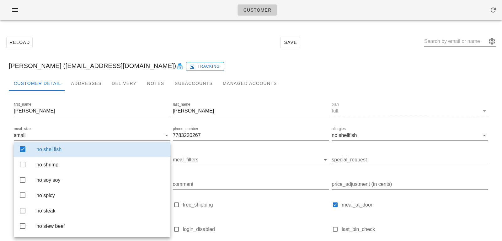
click at [186, 42] on div "Reload Save" at bounding box center [251, 42] width 494 height 27
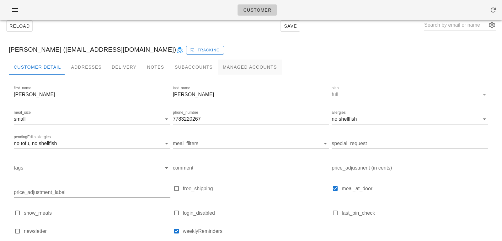
scroll to position [62, 0]
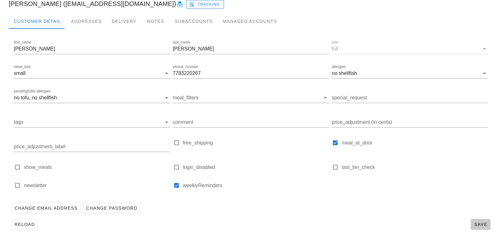
click at [474, 220] on button "Save" at bounding box center [480, 224] width 20 height 11
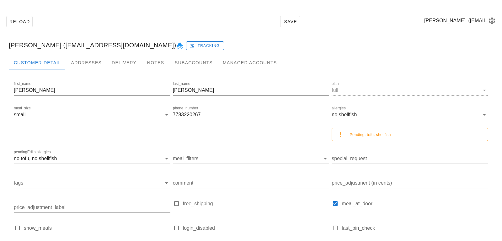
scroll to position [0, 0]
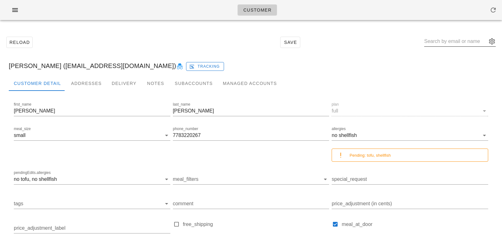
click at [454, 45] on input "text" at bounding box center [455, 41] width 63 height 10
paste input "angiesimpson66@gmail.com"
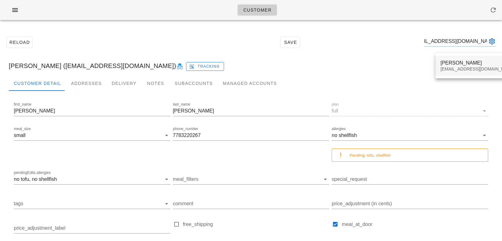
type input "angiesimpson66@gmail.com"
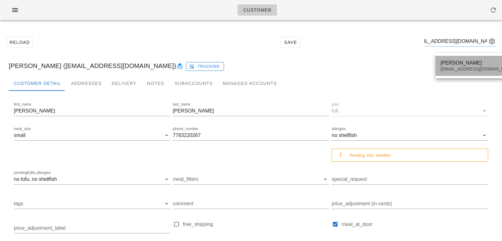
click at [457, 65] on div "Marie-Ange Simpson" at bounding box center [477, 63] width 74 height 6
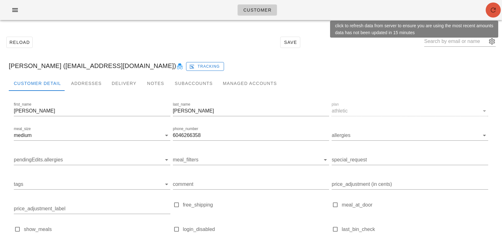
click at [496, 8] on span "button" at bounding box center [492, 10] width 15 height 8
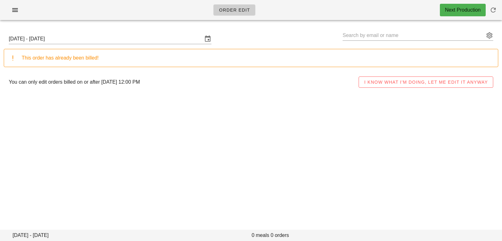
type input "[PERSON_NAME] ([EMAIL_ADDRESS][DOMAIN_NAME])"
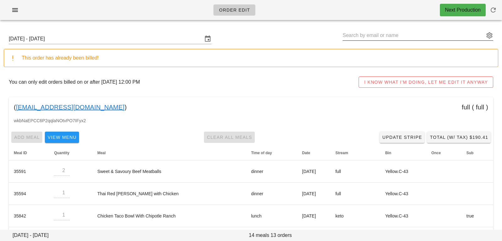
click at [439, 39] on input "text" at bounding box center [413, 35] width 142 height 10
paste input "[EMAIL_ADDRESS][DOMAIN_NAME]"
type input "[PERSON_NAME] ([EMAIL_ADDRESS][DOMAIN_NAME])"
click at [143, 40] on input "Sunday October 12 - Saturday October 18" at bounding box center [106, 39] width 194 height 10
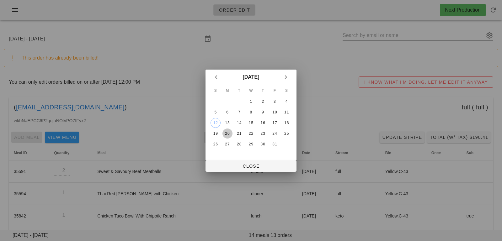
click at [227, 135] on div "20" at bounding box center [227, 133] width 10 height 4
click at [227, 168] on span "Close" at bounding box center [250, 166] width 81 height 5
type input "Sunday October 19 - Saturday October 25"
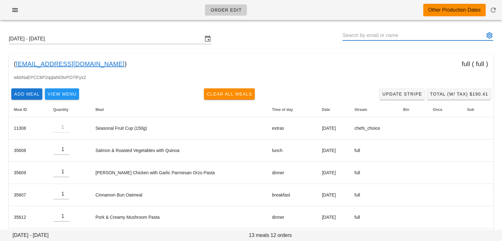
click at [368, 33] on input "text" at bounding box center [413, 35] width 142 height 10
paste input "angiesimpson66@gmail.com"
type input "[PERSON_NAME] ([EMAIL_ADDRESS][DOMAIN_NAME])"
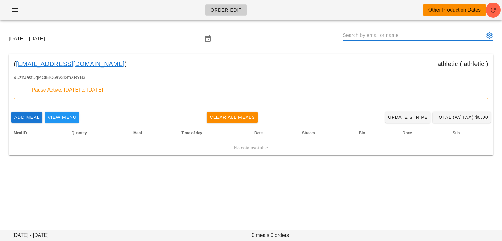
click at [425, 38] on input "text" at bounding box center [413, 35] width 142 height 10
paste input "[EMAIL_ADDRESS][DOMAIN_NAME]"
type input "[EMAIL_ADDRESS][DOMAIN_NAME]"
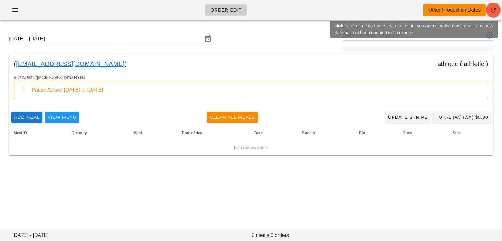
type input "[PERSON_NAME] ([EMAIL_ADDRESS][DOMAIN_NAME])"
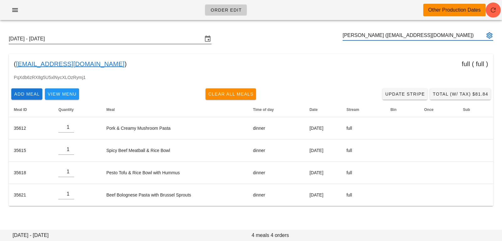
click at [191, 34] on input "Sunday October 19 - Saturday October 25" at bounding box center [106, 39] width 194 height 10
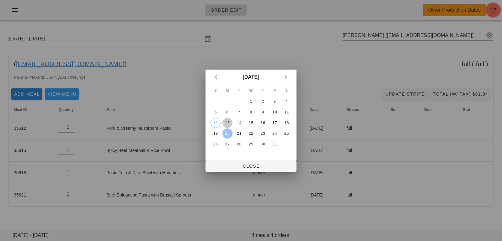
click at [229, 121] on div "13" at bounding box center [227, 123] width 10 height 4
click at [234, 164] on span "Close" at bounding box center [250, 166] width 81 height 5
type input "Sunday October 12 - Saturday October 18"
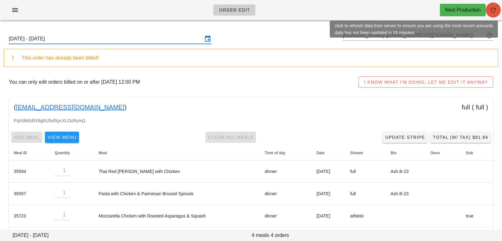
click at [492, 10] on icon "button" at bounding box center [493, 10] width 8 height 8
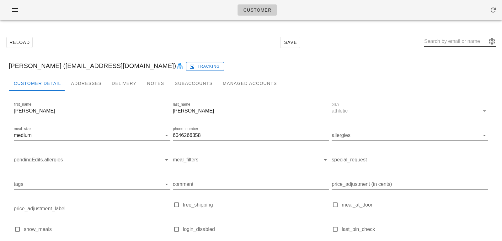
click at [475, 45] on input "text" at bounding box center [455, 41] width 63 height 10
paste input "[EMAIL_ADDRESS][DOMAIN_NAME]"
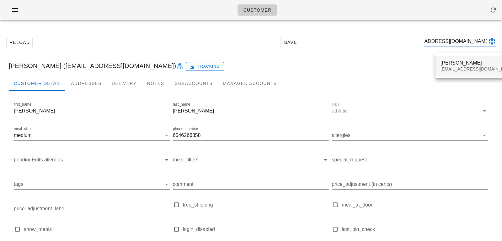
type input "[EMAIL_ADDRESS][DOMAIN_NAME]"
click at [463, 57] on div "[PERSON_NAME] [EMAIL_ADDRESS][DOMAIN_NAME]" at bounding box center [477, 65] width 74 height 19
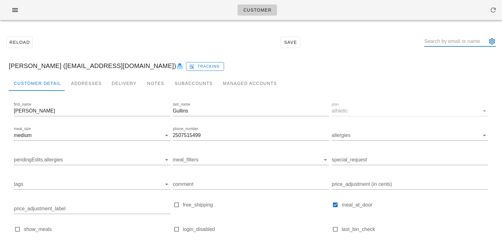
click at [443, 43] on input "text" at bounding box center [455, 41] width 63 height 10
paste input "[EMAIL_ADDRESS][DOMAIN_NAME]"
type input "[EMAIL_ADDRESS][DOMAIN_NAME]"
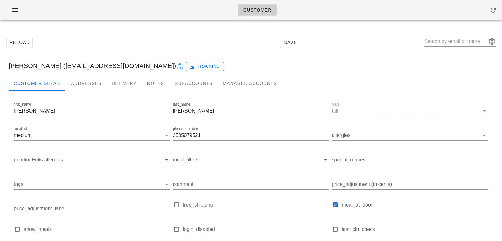
click at [433, 41] on div "Reload Save" at bounding box center [251, 42] width 494 height 27
click at [455, 50] on div at bounding box center [460, 51] width 72 height 4
click at [75, 80] on div "Addresses" at bounding box center [86, 83] width 41 height 15
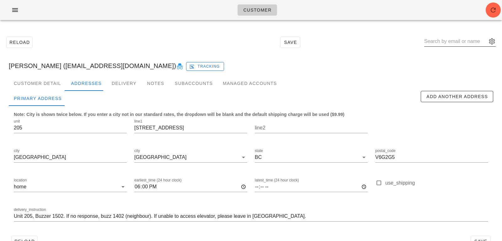
click at [444, 40] on input "text" at bounding box center [455, 41] width 63 height 10
paste input "[PERSON_NAME][EMAIL_ADDRESS][DOMAIN_NAME]"
type input "[PERSON_NAME][EMAIL_ADDRESS][DOMAIN_NAME]"
click at [492, 14] on button "button" at bounding box center [492, 10] width 15 height 15
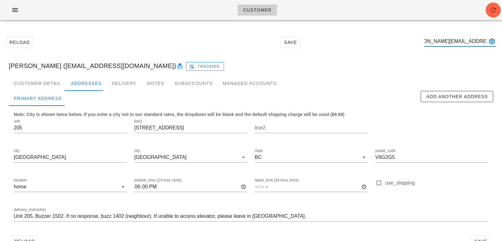
scroll to position [0, 0]
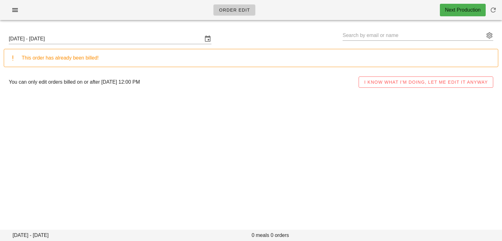
type input "[PERSON_NAME] ([EMAIL_ADDRESS][DOMAIN_NAME])"
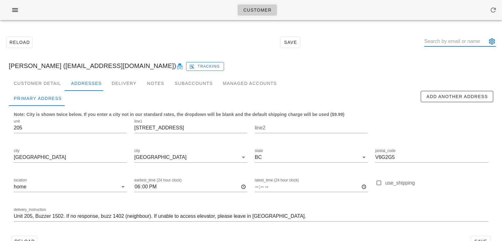
click at [458, 44] on input "text" at bounding box center [455, 41] width 63 height 10
